Goal: Task Accomplishment & Management: Manage account settings

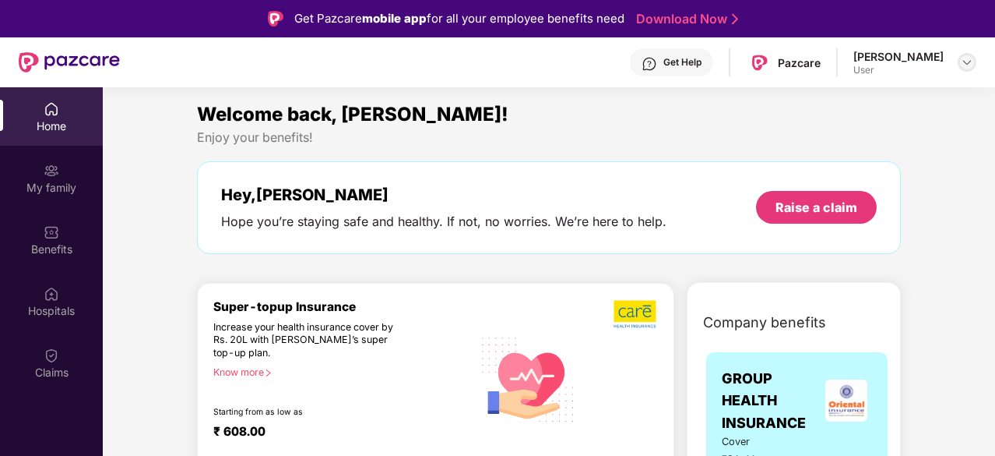
click at [973, 65] on img at bounding box center [967, 62] width 12 height 12
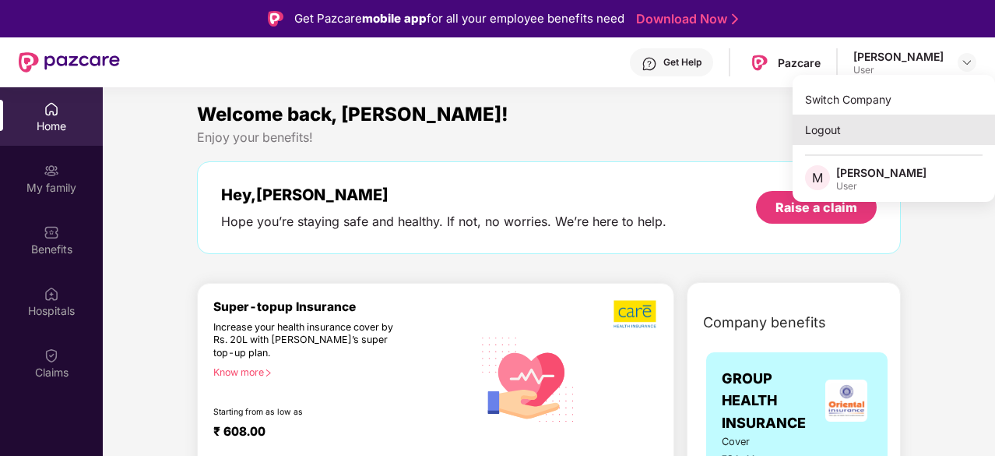
click at [838, 135] on div "Logout" at bounding box center [894, 129] width 202 height 30
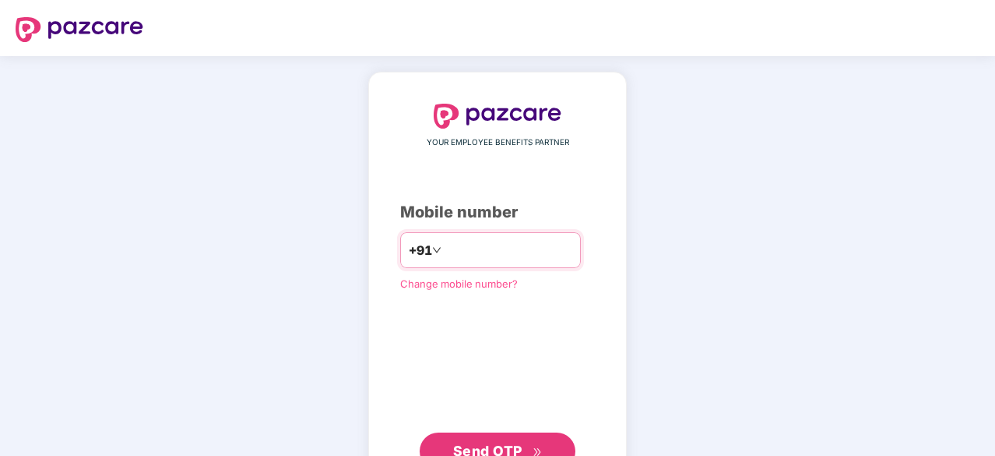
type input "**********"
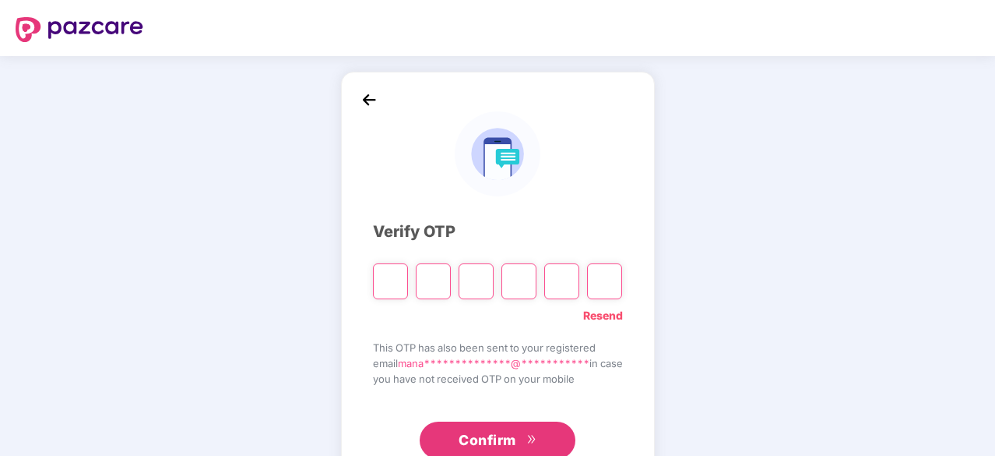
type input "*"
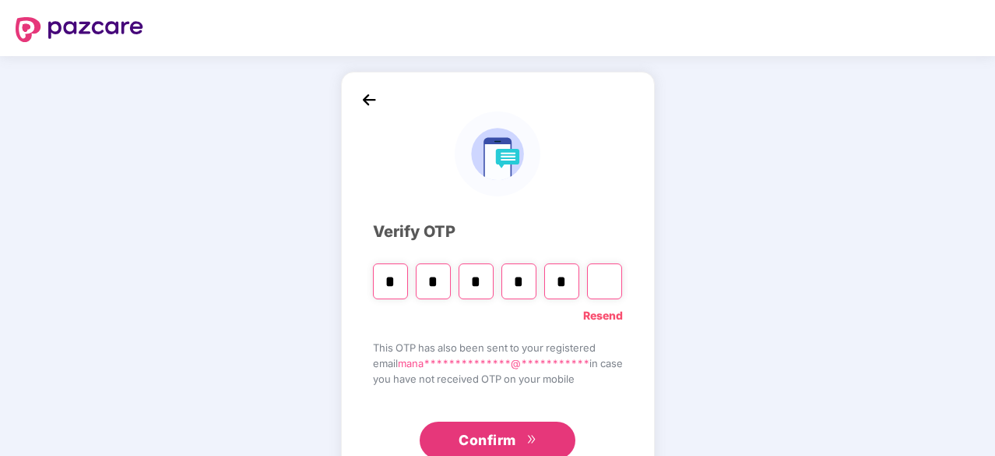
type input "*"
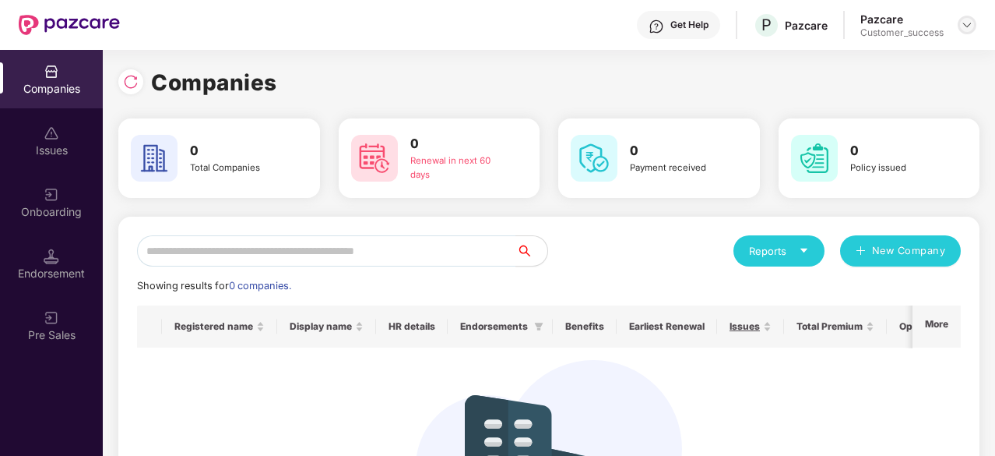
click at [972, 19] on img at bounding box center [967, 25] width 12 height 12
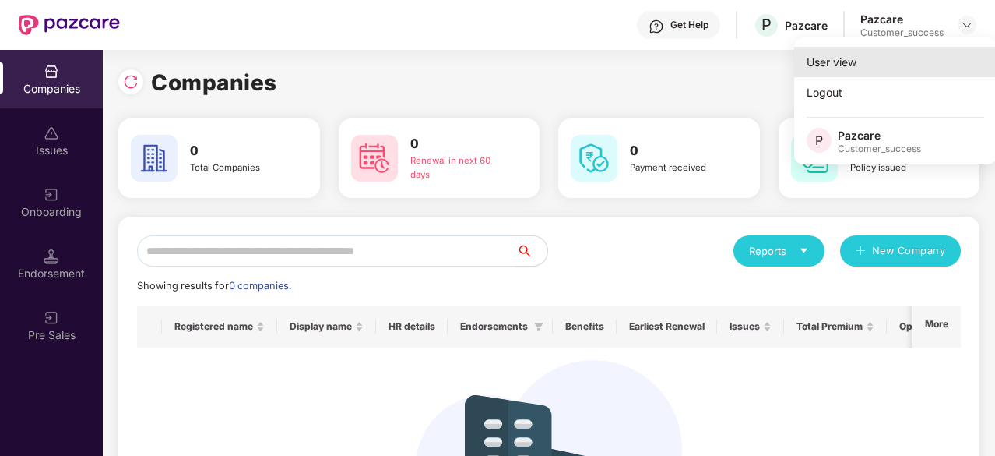
click at [865, 65] on div "User view" at bounding box center [895, 62] width 202 height 30
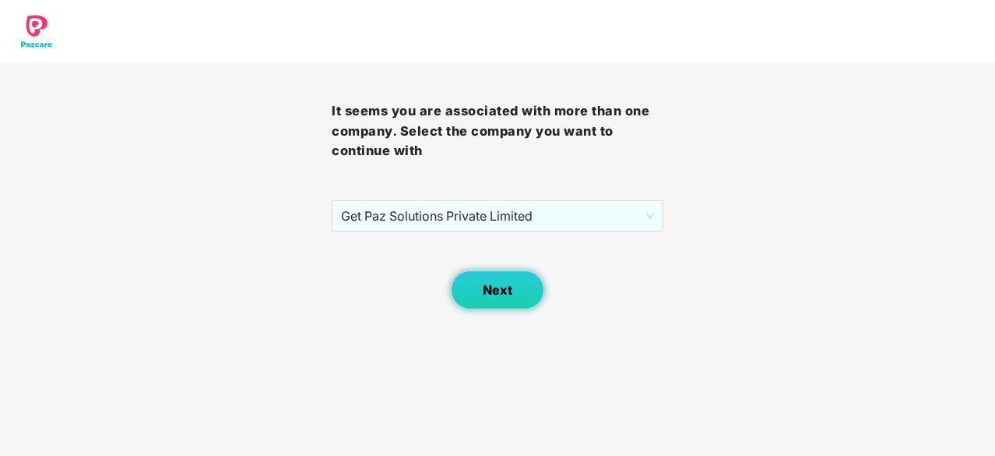
click at [477, 297] on button "Next" at bounding box center [497, 289] width 93 height 39
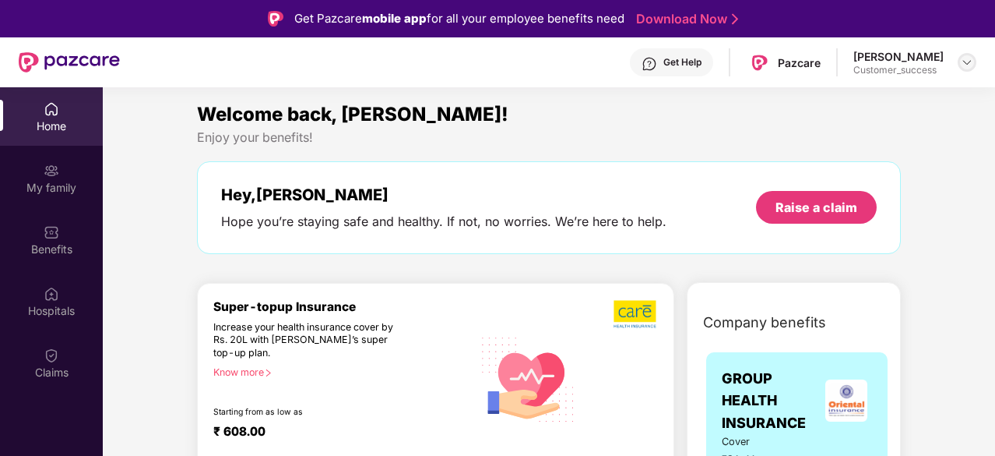
click at [968, 58] on img at bounding box center [967, 62] width 12 height 12
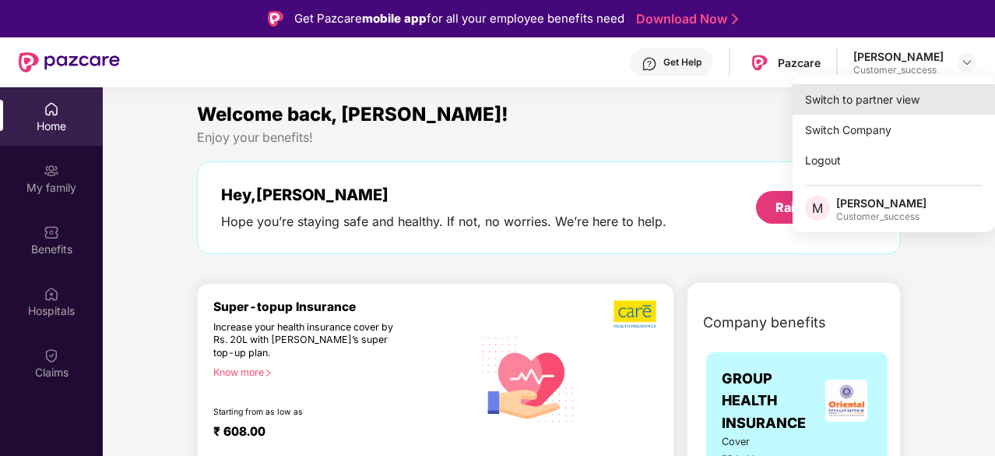
click at [864, 100] on div "Switch to partner view" at bounding box center [894, 99] width 202 height 30
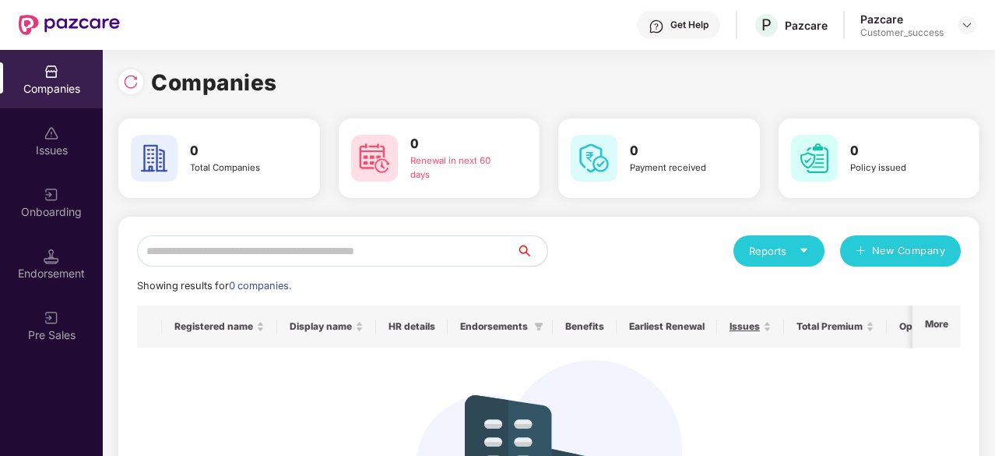
click at [31, 135] on div "Issues" at bounding box center [51, 140] width 103 height 58
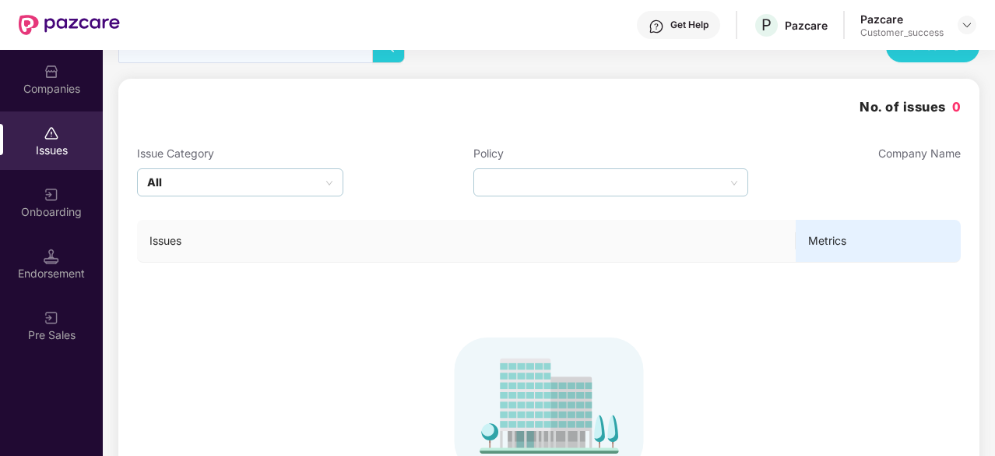
scroll to position [33, 0]
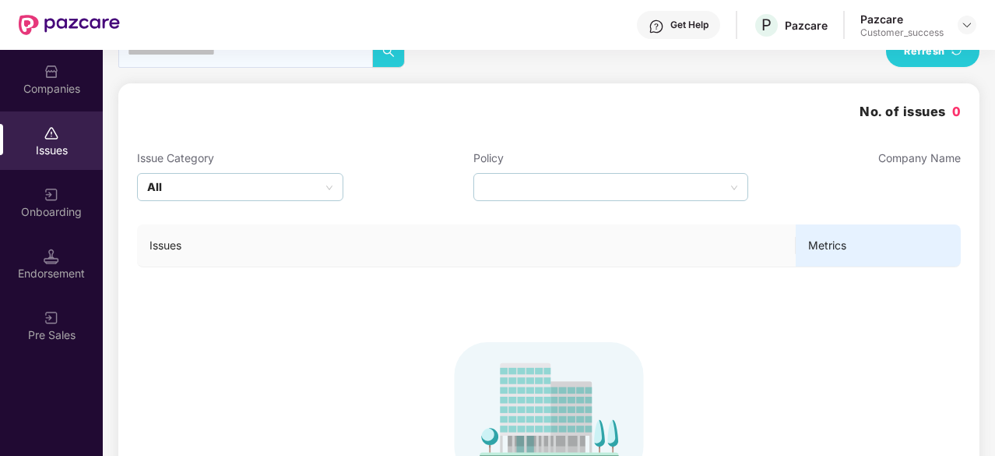
click at [872, 248] on span "Metrics" at bounding box center [878, 245] width 140 height 17
click at [717, 234] on th "Issues" at bounding box center [466, 245] width 659 height 43
click at [216, 256] on span "Endorsements" at bounding box center [202, 263] width 85 height 17
click at [321, 191] on div "Endorsement" at bounding box center [240, 187] width 206 height 28
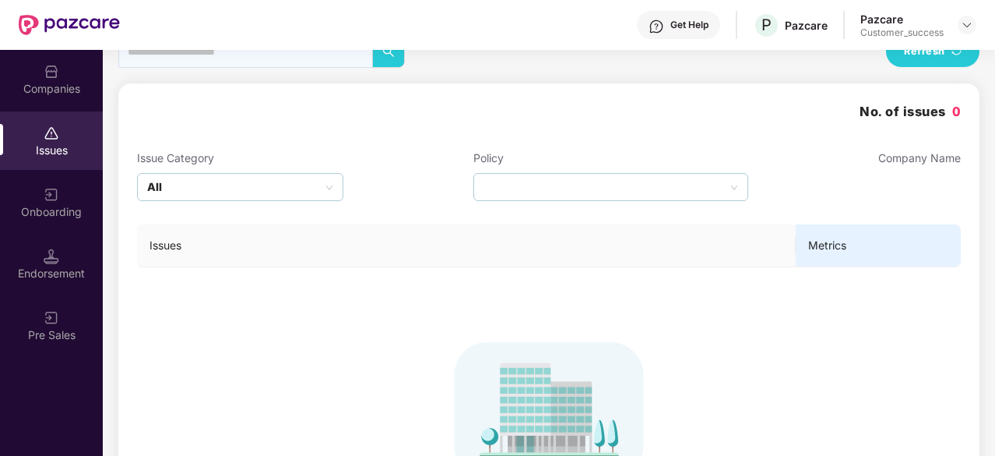
click at [402, 297] on td "To see issues search by company name" at bounding box center [549, 428] width 824 height 323
click at [62, 192] on div "Onboarding" at bounding box center [51, 202] width 103 height 58
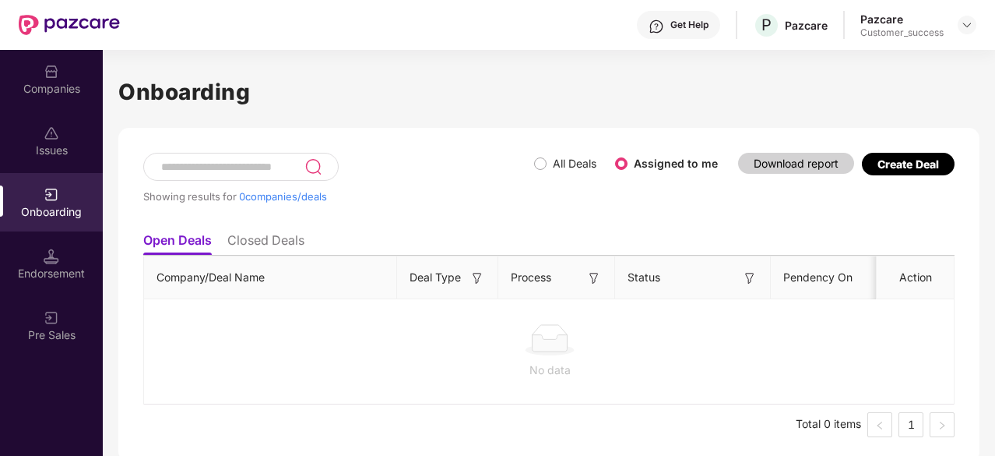
scroll to position [5, 0]
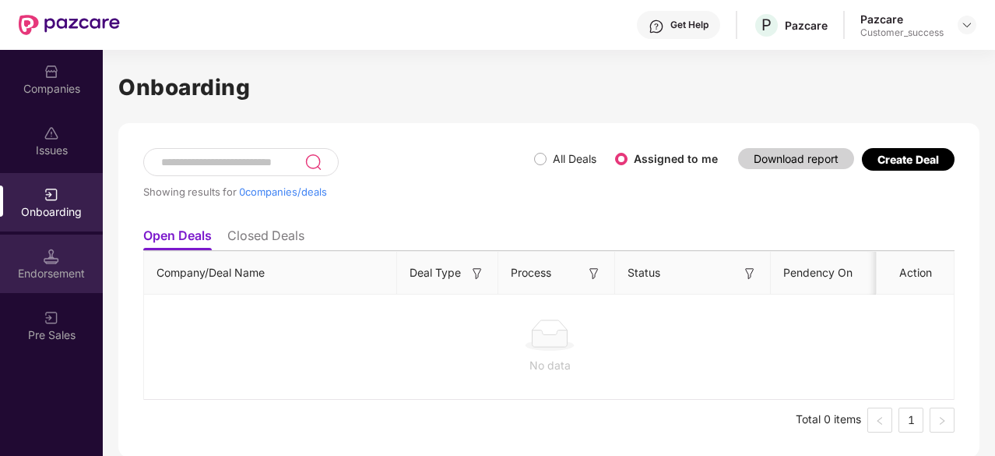
click at [32, 269] on div "Endorsement" at bounding box center [51, 274] width 103 height 16
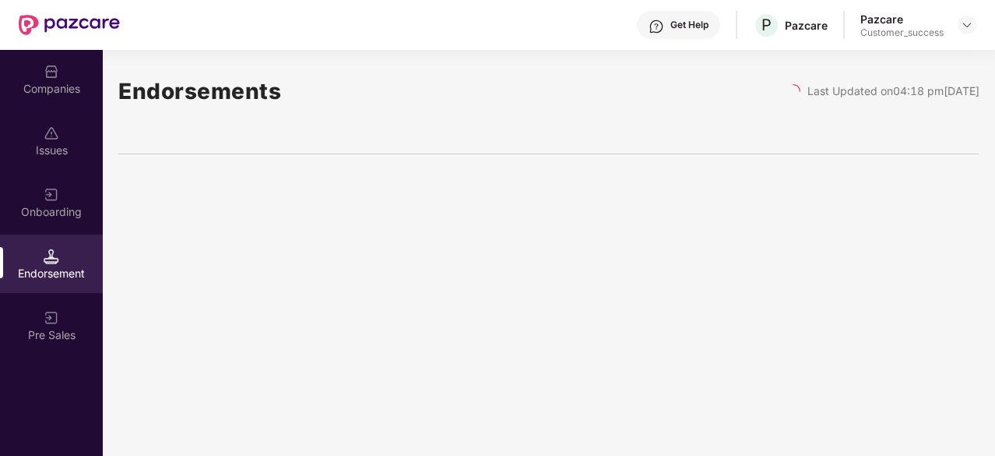
scroll to position [0, 0]
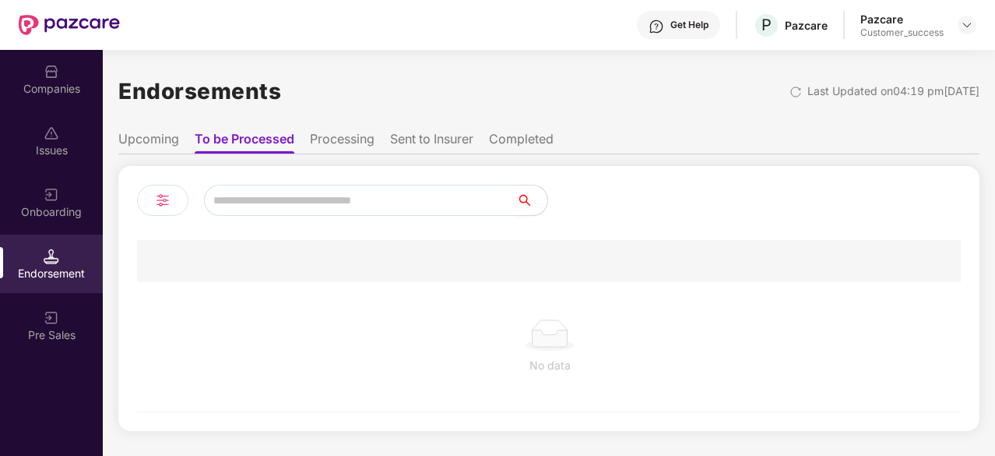
click at [159, 146] on li "Upcoming" at bounding box center [148, 142] width 61 height 23
click at [239, 153] on li "To be Processed" at bounding box center [243, 142] width 97 height 23
click at [331, 142] on li "Processing" at bounding box center [342, 142] width 65 height 23
click at [441, 142] on li "Sent to Insurer" at bounding box center [431, 142] width 83 height 23
click at [515, 144] on li "Completed" at bounding box center [523, 142] width 65 height 23
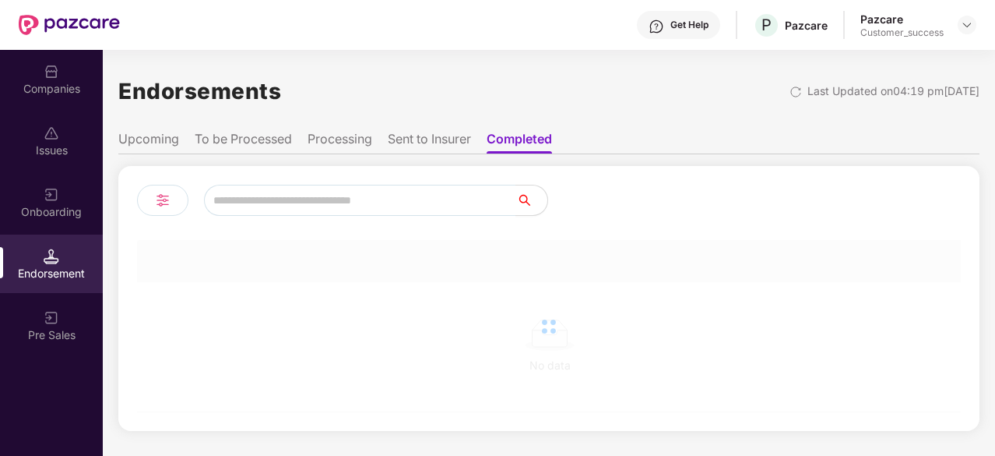
click at [235, 141] on li "To be Processed" at bounding box center [243, 142] width 97 height 23
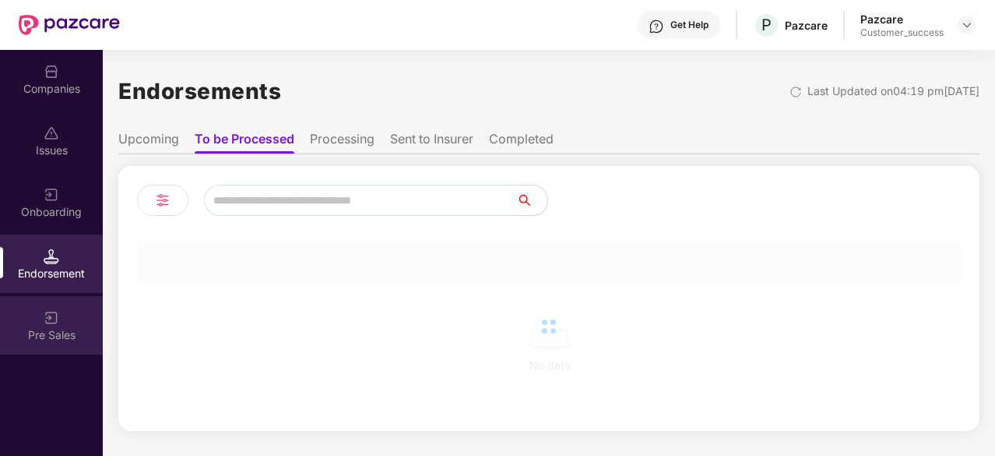
click at [62, 310] on div "Pre Sales" at bounding box center [51, 325] width 103 height 58
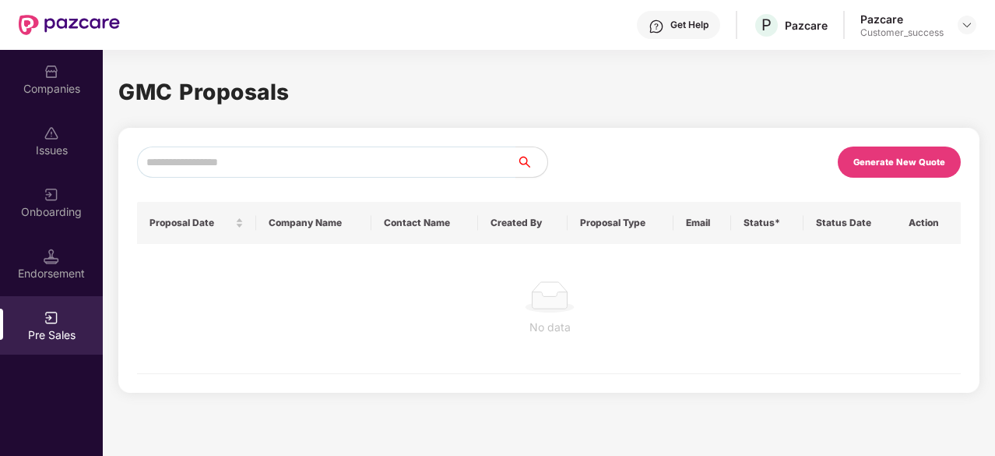
click at [76, 91] on div "Companies" at bounding box center [51, 89] width 103 height 16
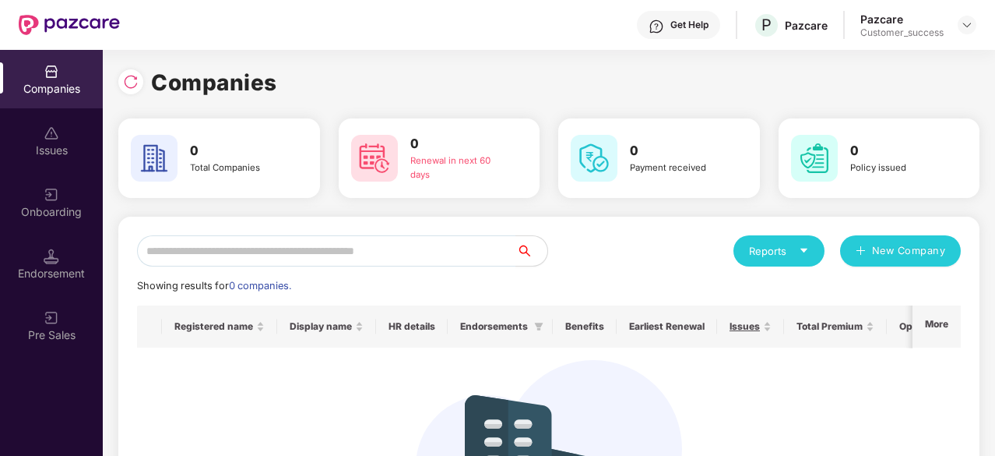
click at [234, 167] on div "Total Companies" at bounding box center [238, 168] width 97 height 14
click at [425, 163] on div "Renewal in next 60 days" at bounding box center [458, 168] width 97 height 28
click at [674, 159] on h3 "0" at bounding box center [678, 151] width 97 height 20
click at [829, 160] on img at bounding box center [814, 158] width 47 height 47
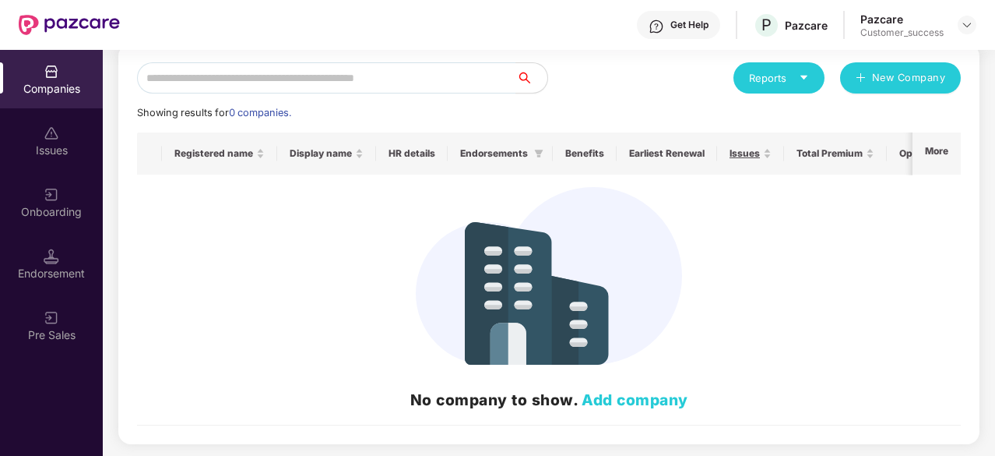
click at [654, 408] on link "Add company" at bounding box center [635, 399] width 107 height 19
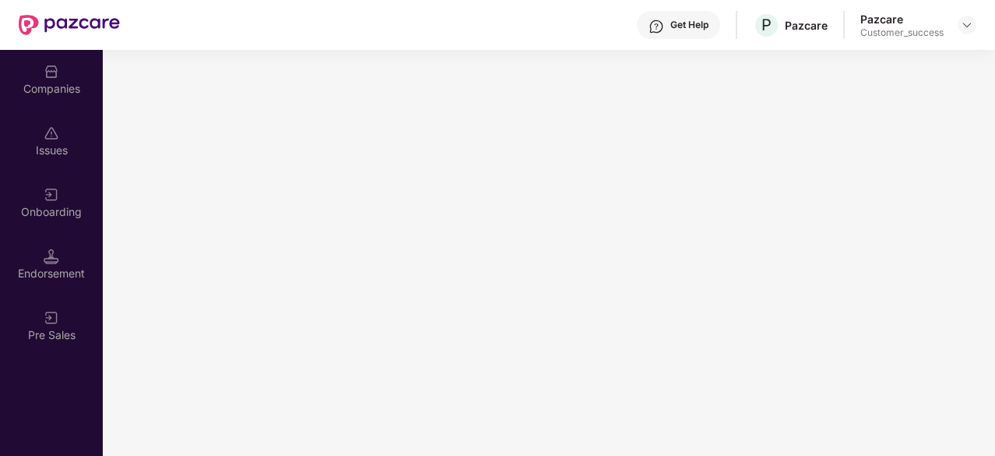
click at [51, 85] on div "Companies" at bounding box center [51, 89] width 103 height 16
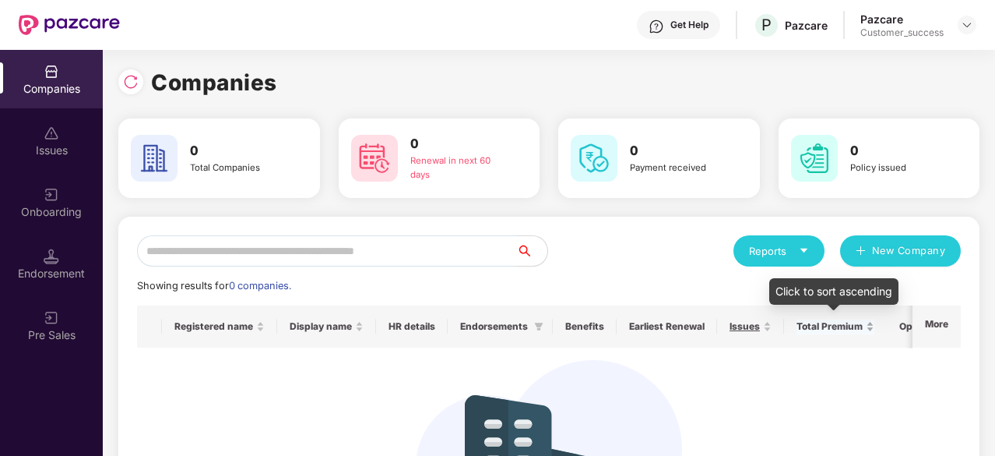
scroll to position [0, 73]
